Goal: Information Seeking & Learning: Learn about a topic

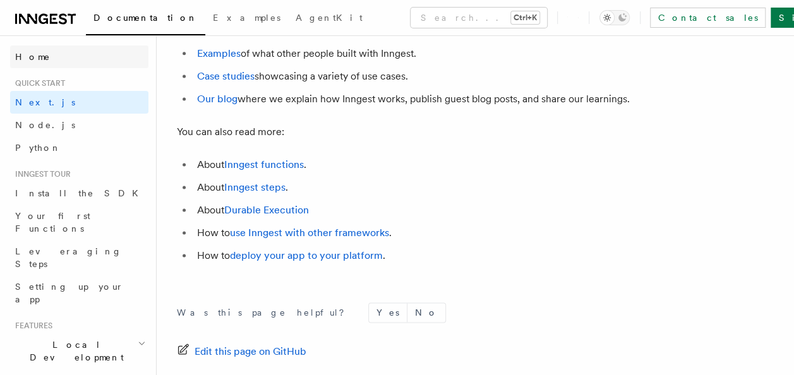
scroll to position [7969, 0]
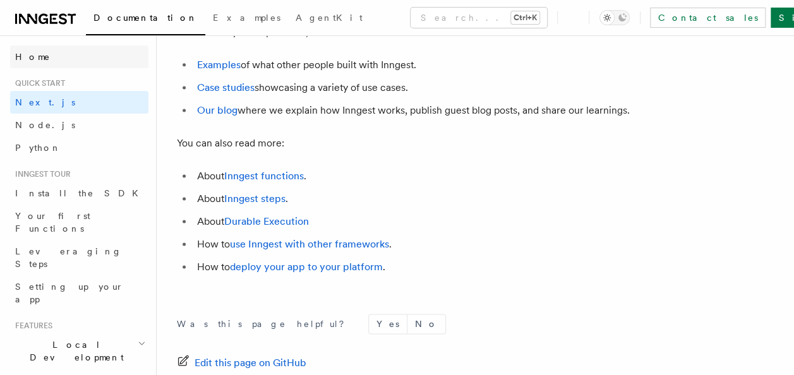
click at [25, 66] on link "Home" at bounding box center [79, 56] width 138 height 23
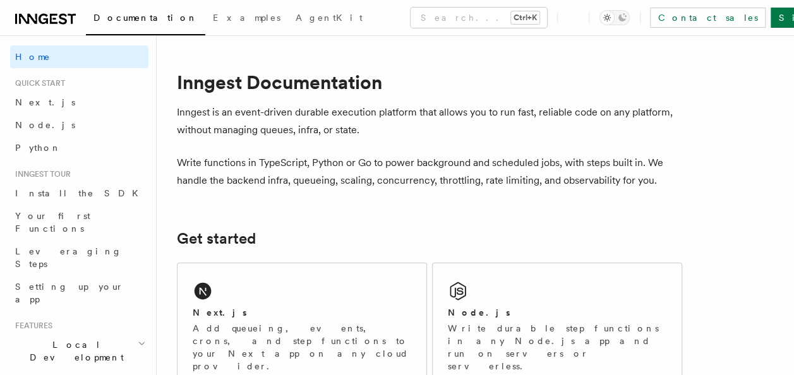
click at [53, 23] on icon at bounding box center [54, 19] width 8 height 10
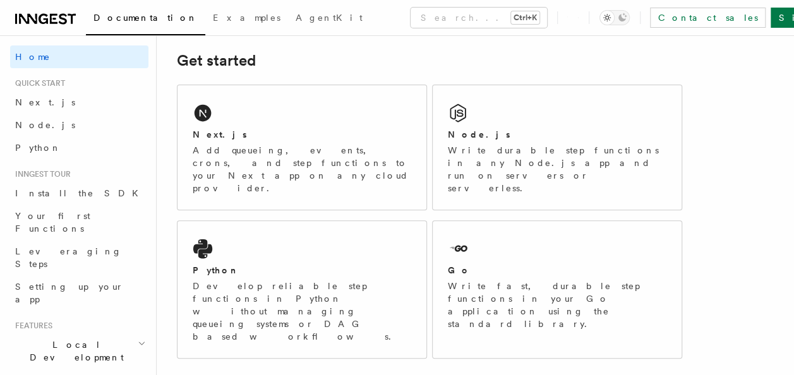
scroll to position [179, 0]
click at [555, 162] on p "Write durable step functions in any Node.js app and run on servers or serverles…" at bounding box center [557, 168] width 219 height 51
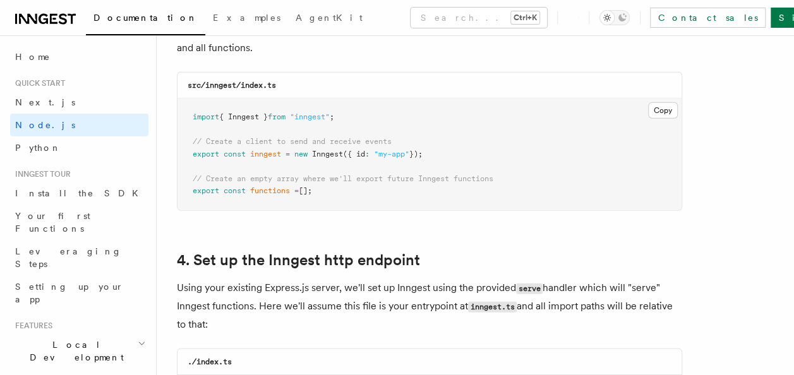
scroll to position [1720, 0]
click at [312, 206] on pre "import { Inngest } from "inngest" ; // Create a client to send and receive even…" at bounding box center [430, 154] width 504 height 112
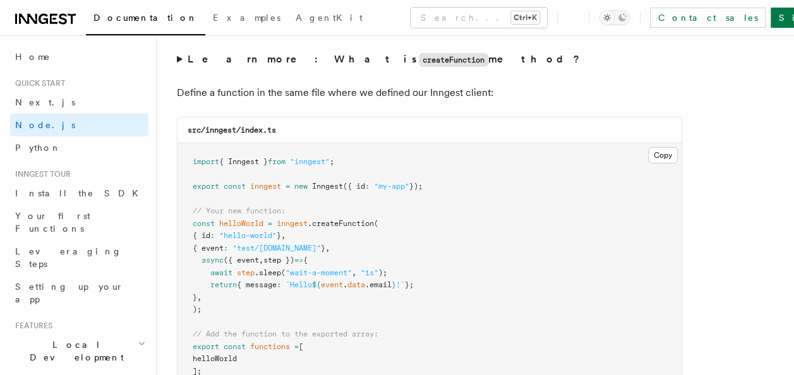
scroll to position [2482, 0]
click at [419, 60] on code "createFunction" at bounding box center [454, 61] width 70 height 14
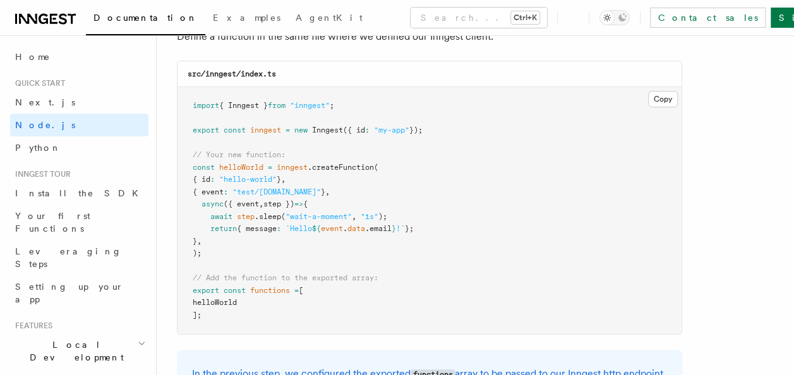
click at [177, 0] on summary "Learn more: What is createFunction method?" at bounding box center [430, 3] width 506 height 18
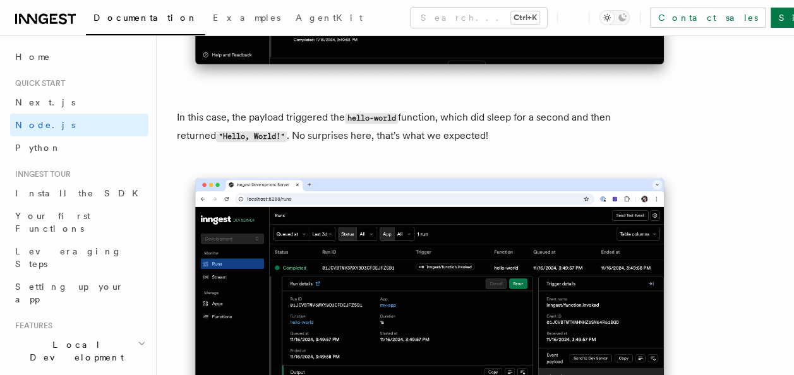
scroll to position [5310, 0]
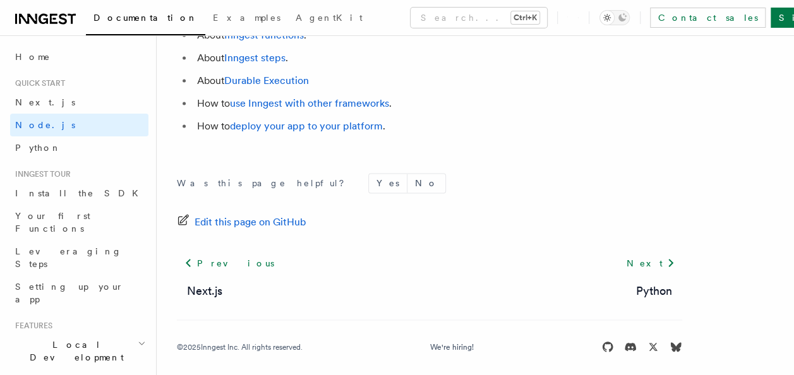
scroll to position [8141, 0]
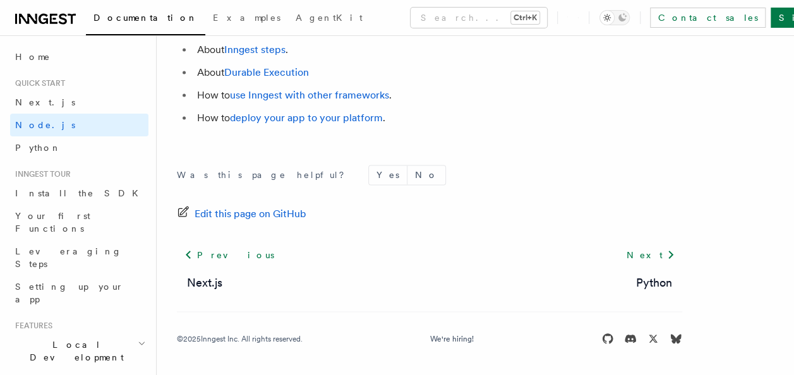
click at [420, 212] on div "Edit this page on GitHub" at bounding box center [430, 214] width 506 height 18
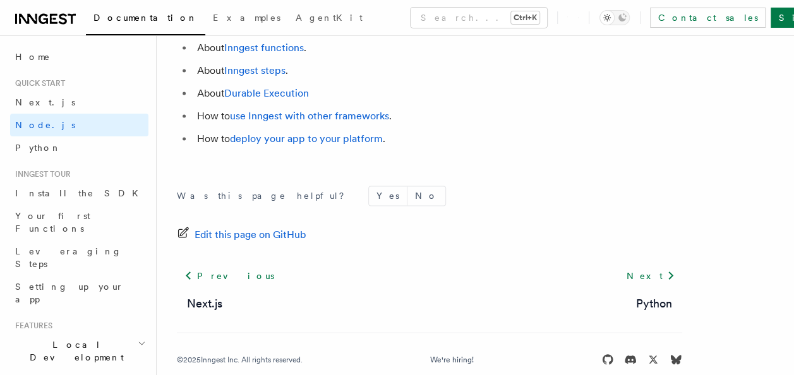
scroll to position [8048, 0]
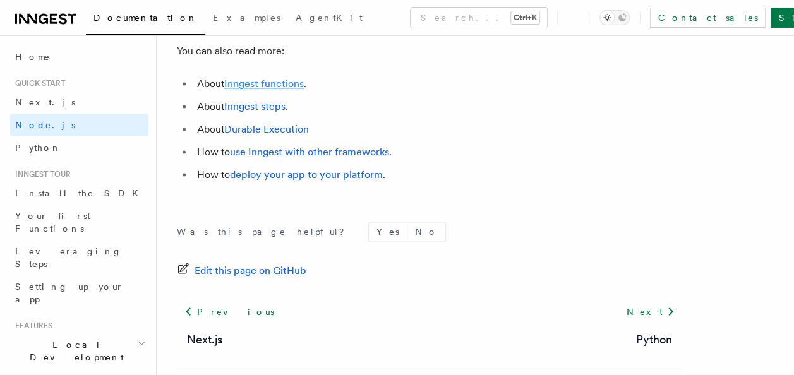
click at [294, 90] on link "Inngest functions" at bounding box center [264, 84] width 80 height 12
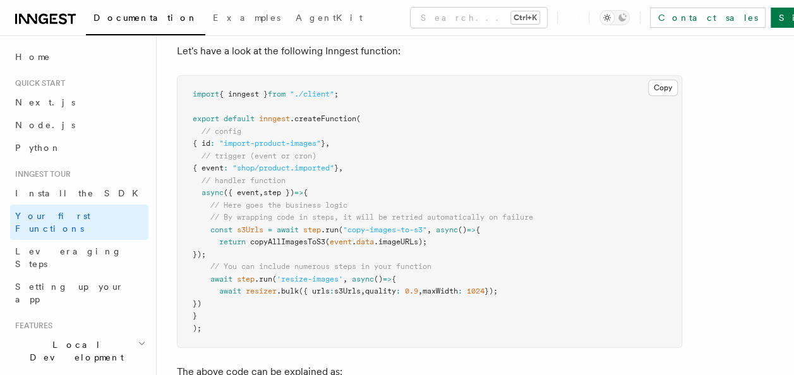
scroll to position [307, 0]
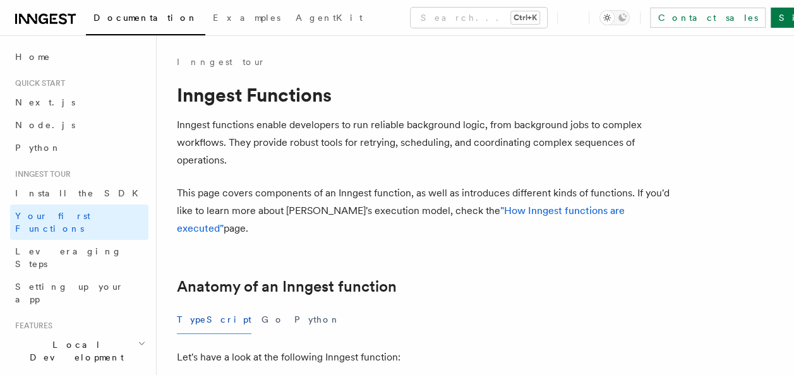
scroll to position [210, 0]
